Goal: Navigation & Orientation: Find specific page/section

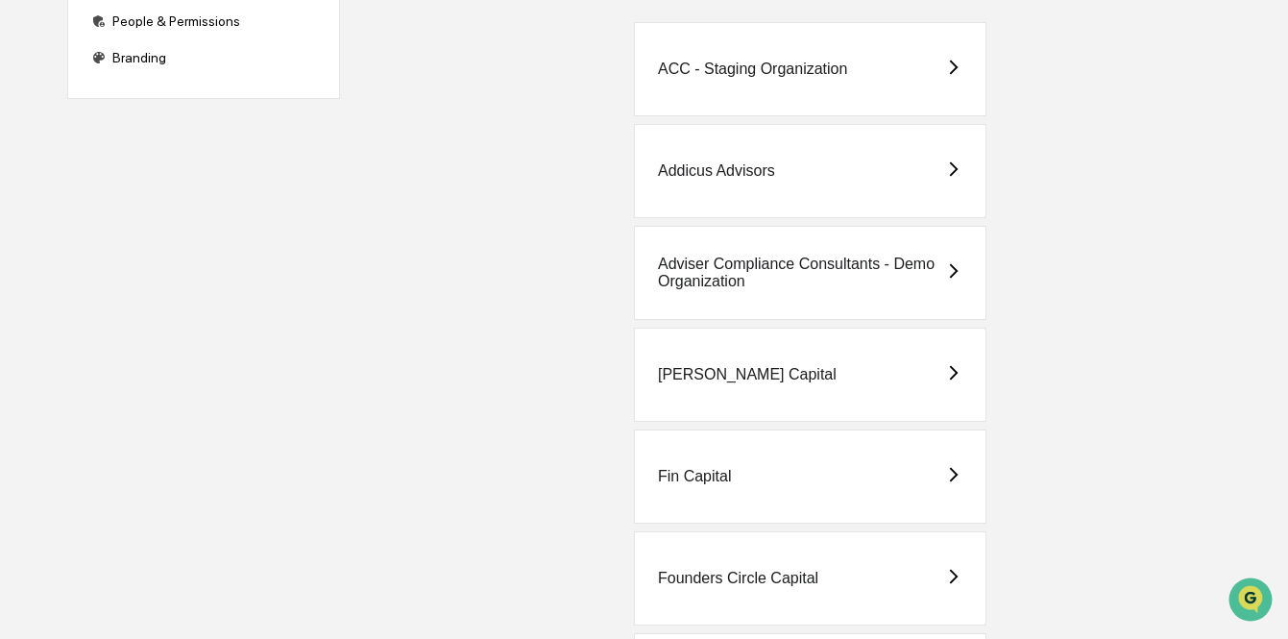
scroll to position [758, 0]
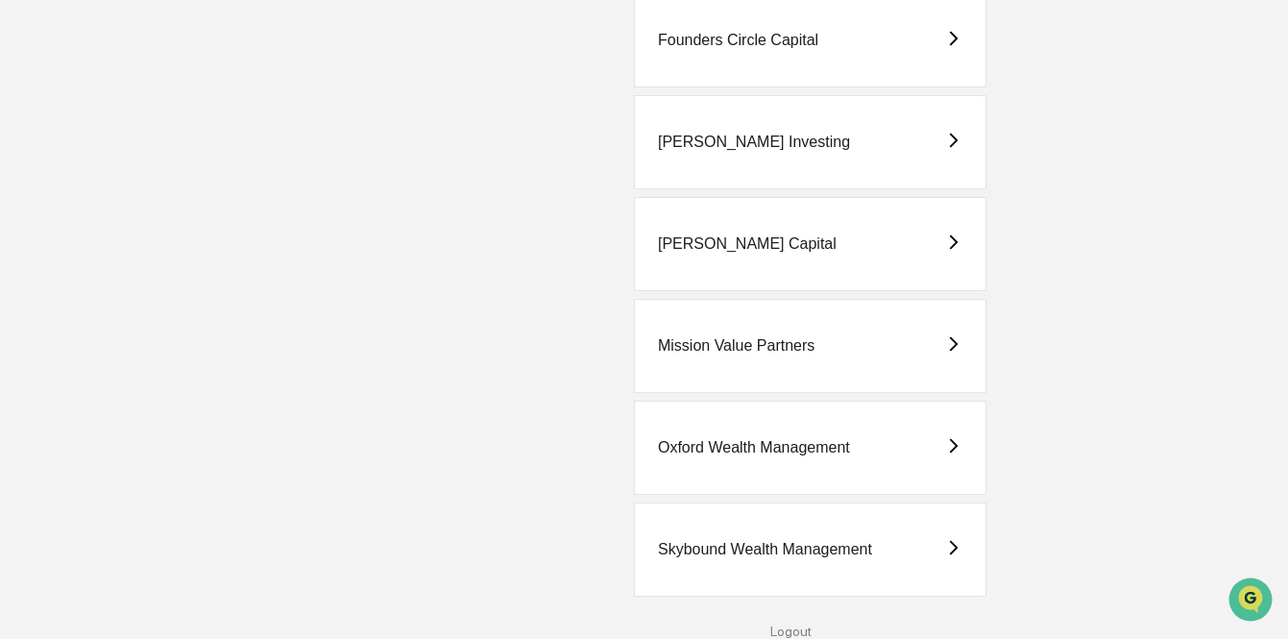
click at [858, 425] on div "Oxford Wealth Management" at bounding box center [810, 447] width 352 height 94
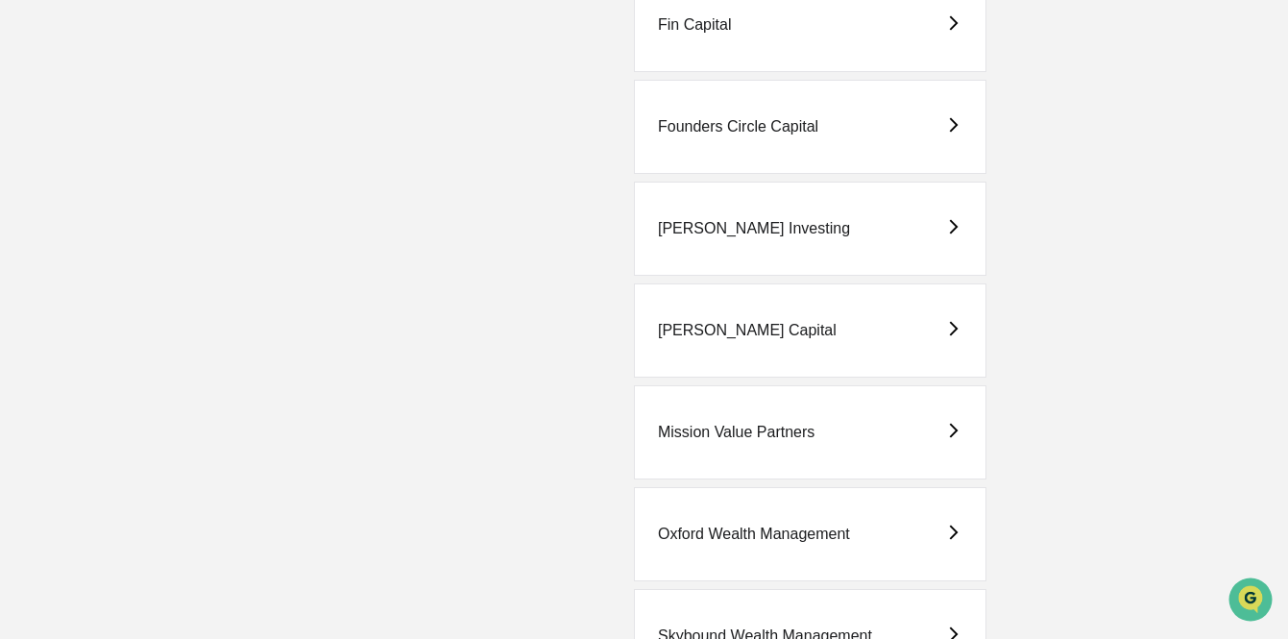
scroll to position [758, 0]
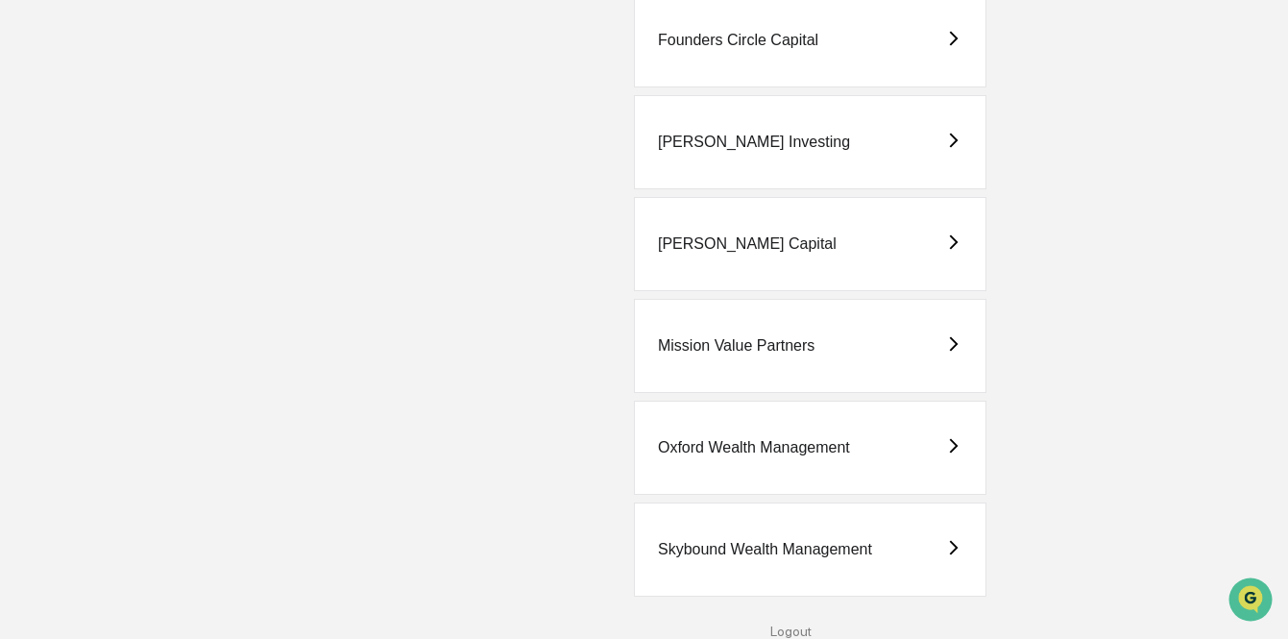
click at [755, 547] on div "Skybound Wealth Management" at bounding box center [765, 549] width 214 height 17
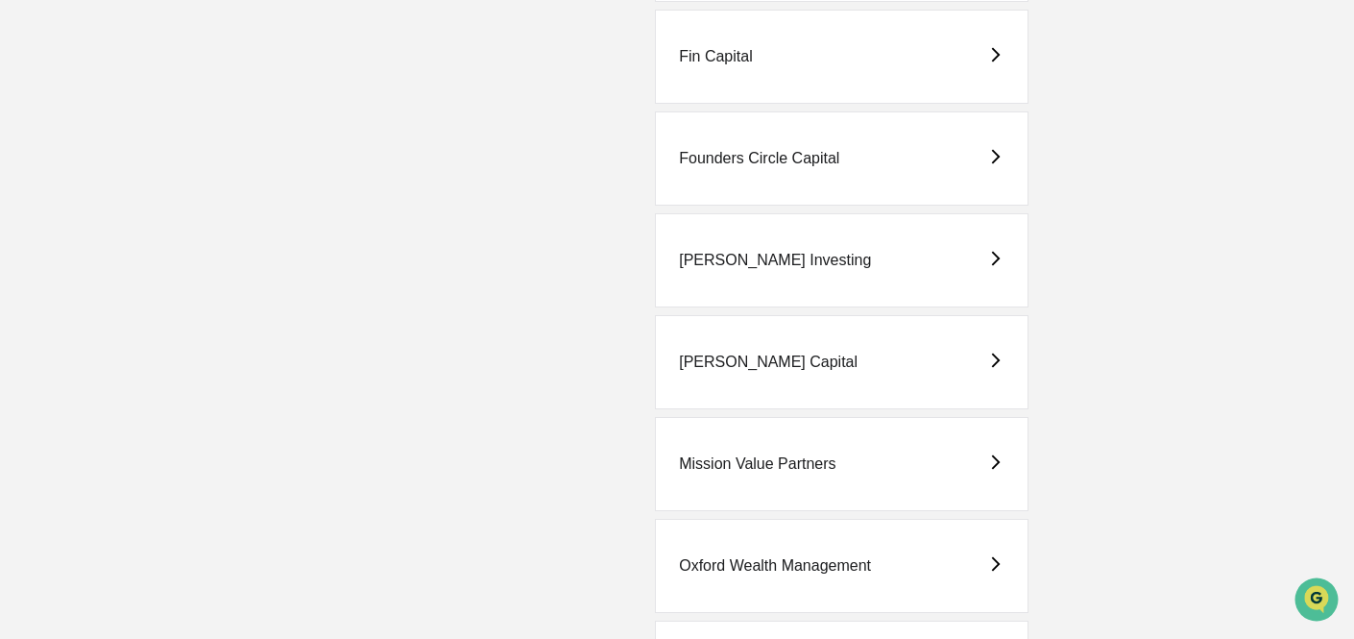
scroll to position [642, 0]
click at [766, 463] on div "Mission Value Partners" at bounding box center [757, 460] width 157 height 17
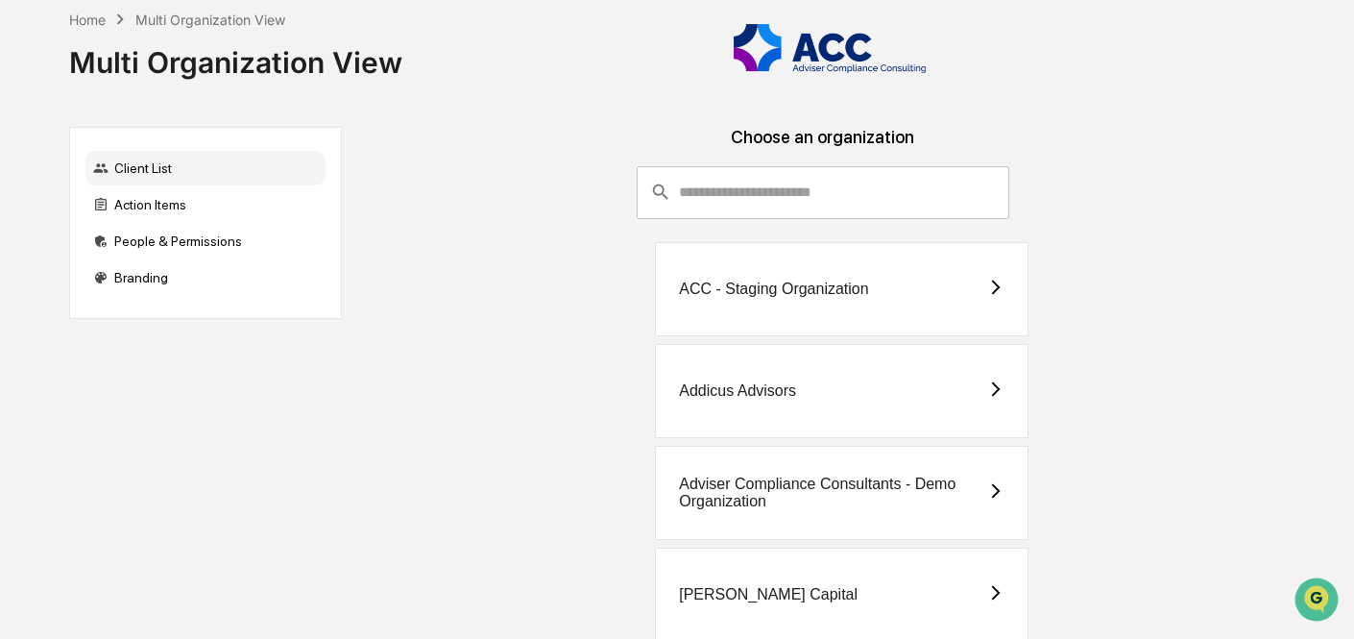
click at [843, 390] on div "Addicus Advisors" at bounding box center [842, 391] width 374 height 94
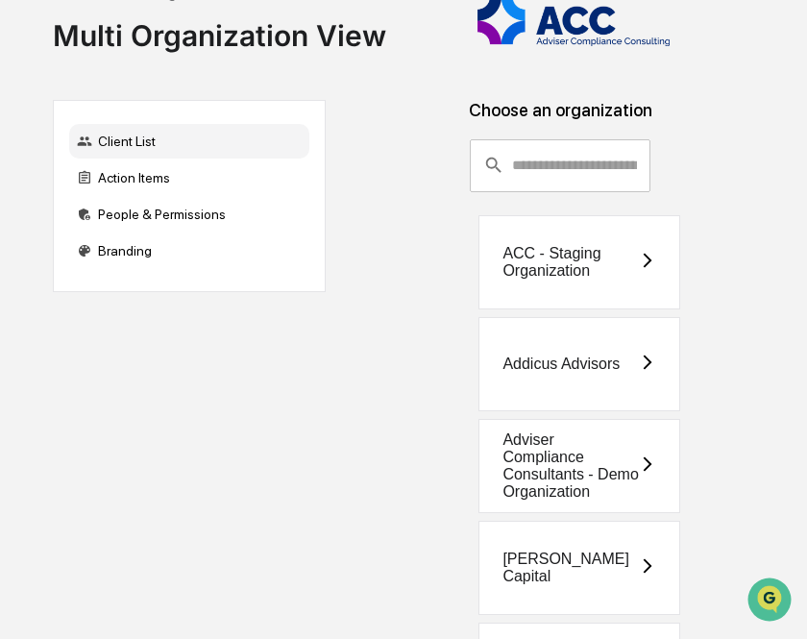
scroll to position [23, 0]
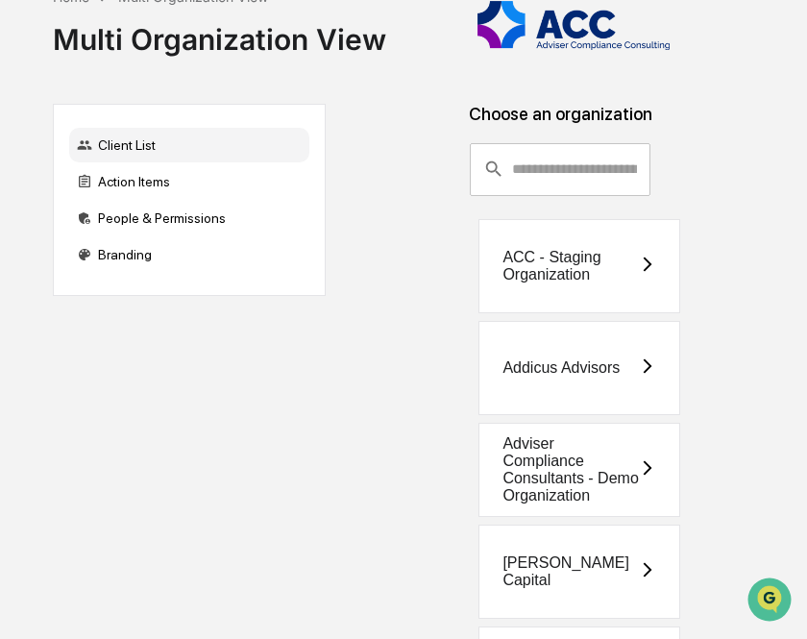
click at [626, 375] on div "Addicus Advisors" at bounding box center [579, 368] width 202 height 94
